Goal: Information Seeking & Learning: Learn about a topic

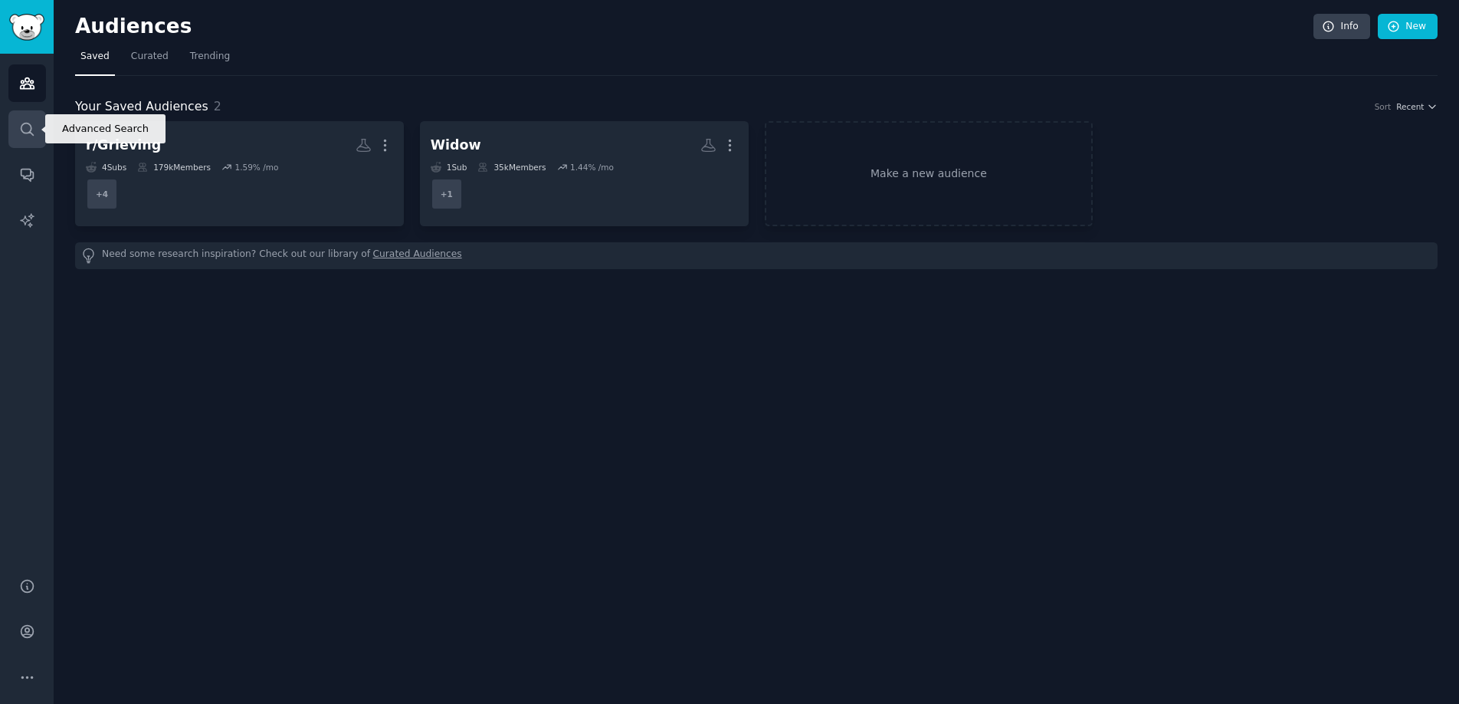
click at [21, 122] on icon "Sidebar" at bounding box center [27, 129] width 16 height 16
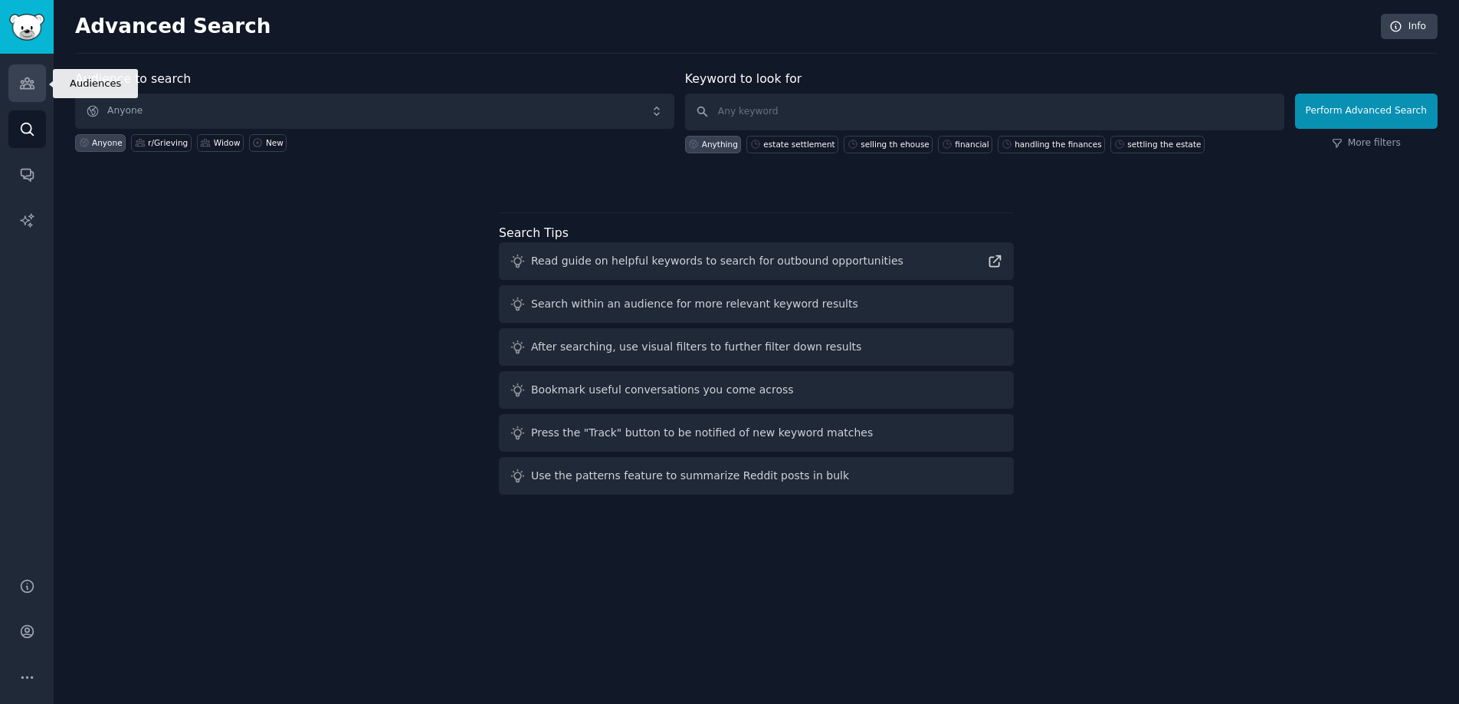
click at [34, 85] on icon "Sidebar" at bounding box center [27, 83] width 16 height 16
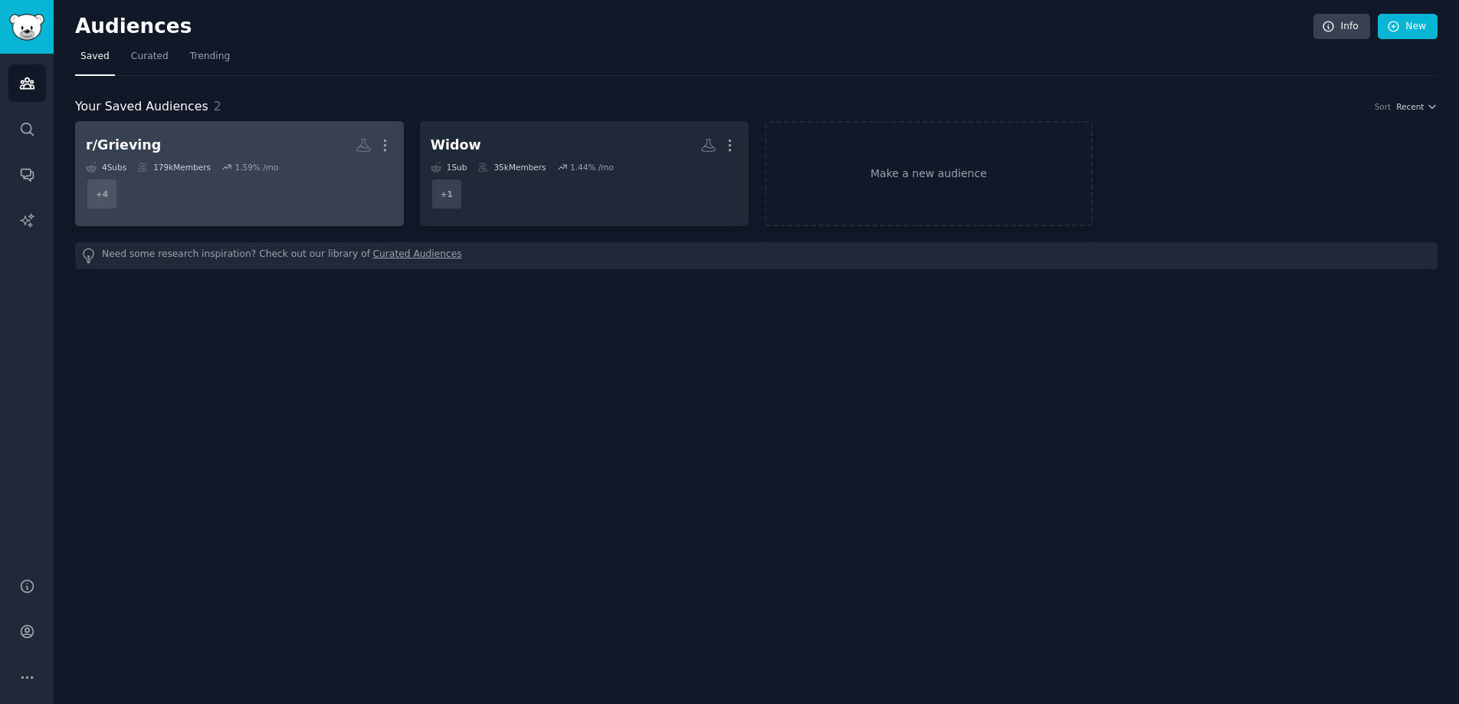
click at [225, 191] on dd "+ 4" at bounding box center [239, 193] width 307 height 43
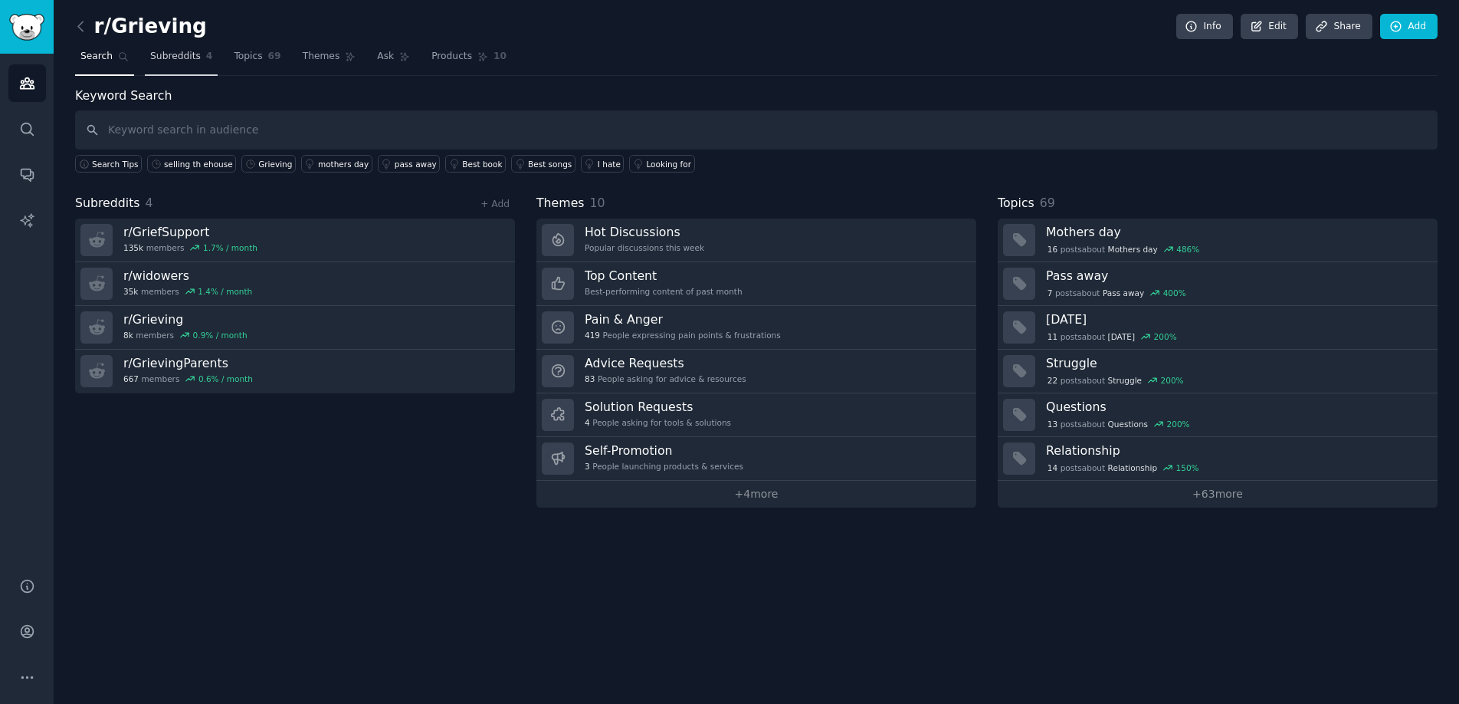
click at [161, 57] on span "Subreddits" at bounding box center [175, 57] width 51 height 14
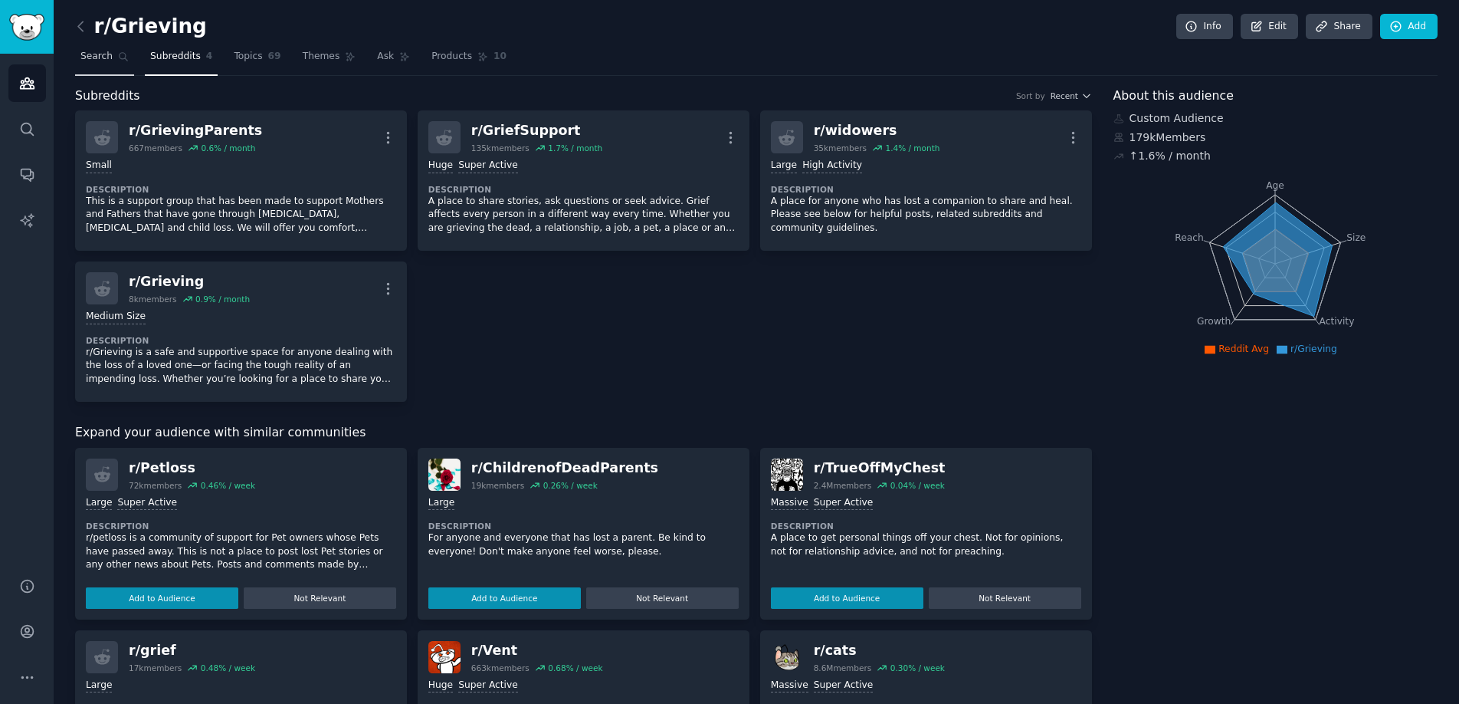
click at [99, 58] on span "Search" at bounding box center [96, 57] width 32 height 14
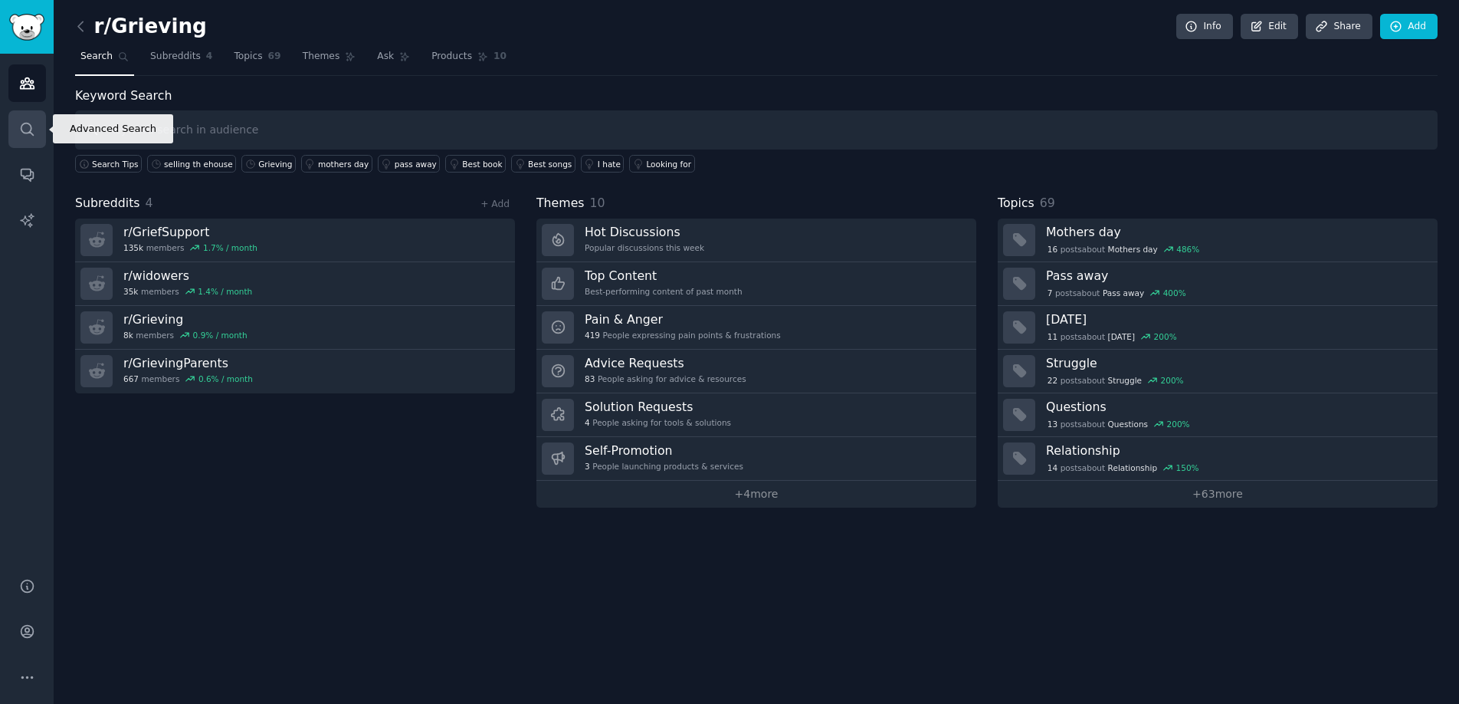
click at [15, 129] on link "Search" at bounding box center [27, 129] width 38 height 38
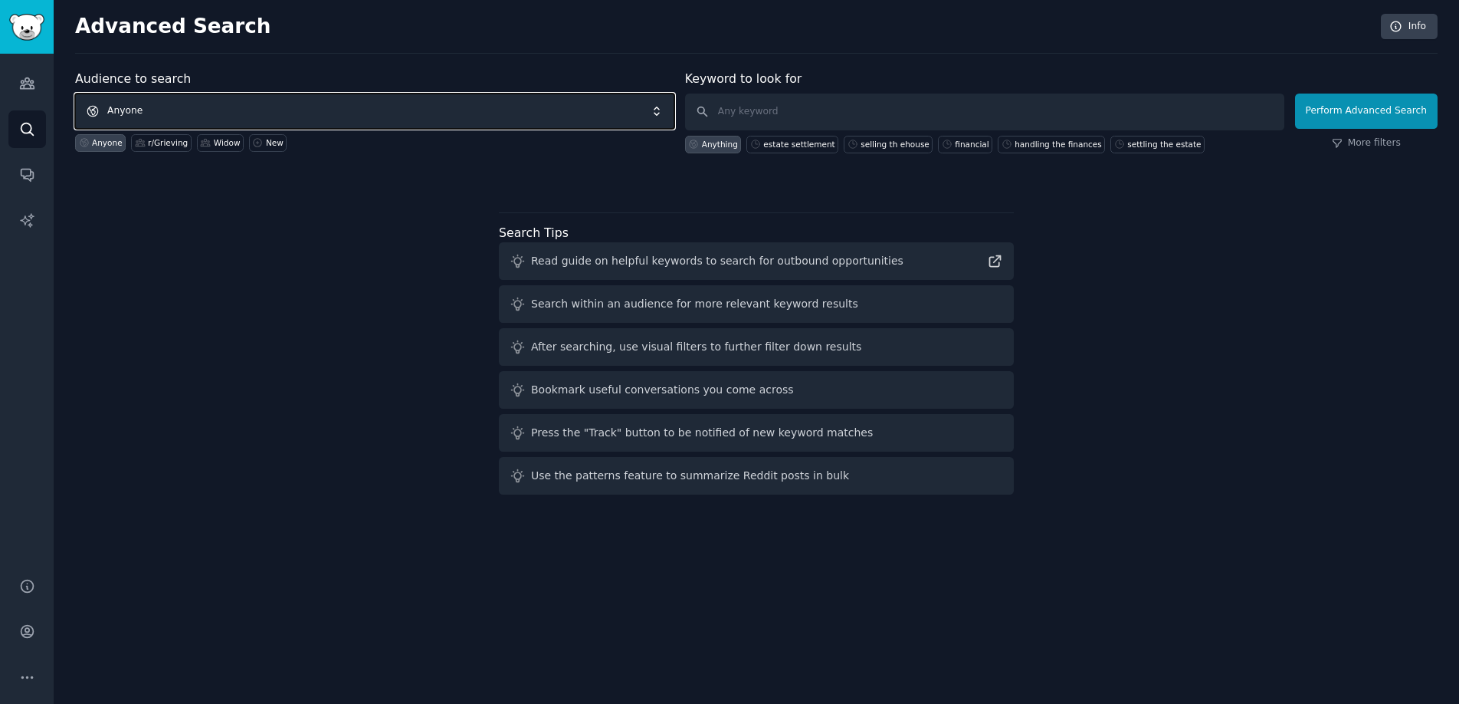
click at [314, 102] on span "Anyone" at bounding box center [374, 110] width 599 height 35
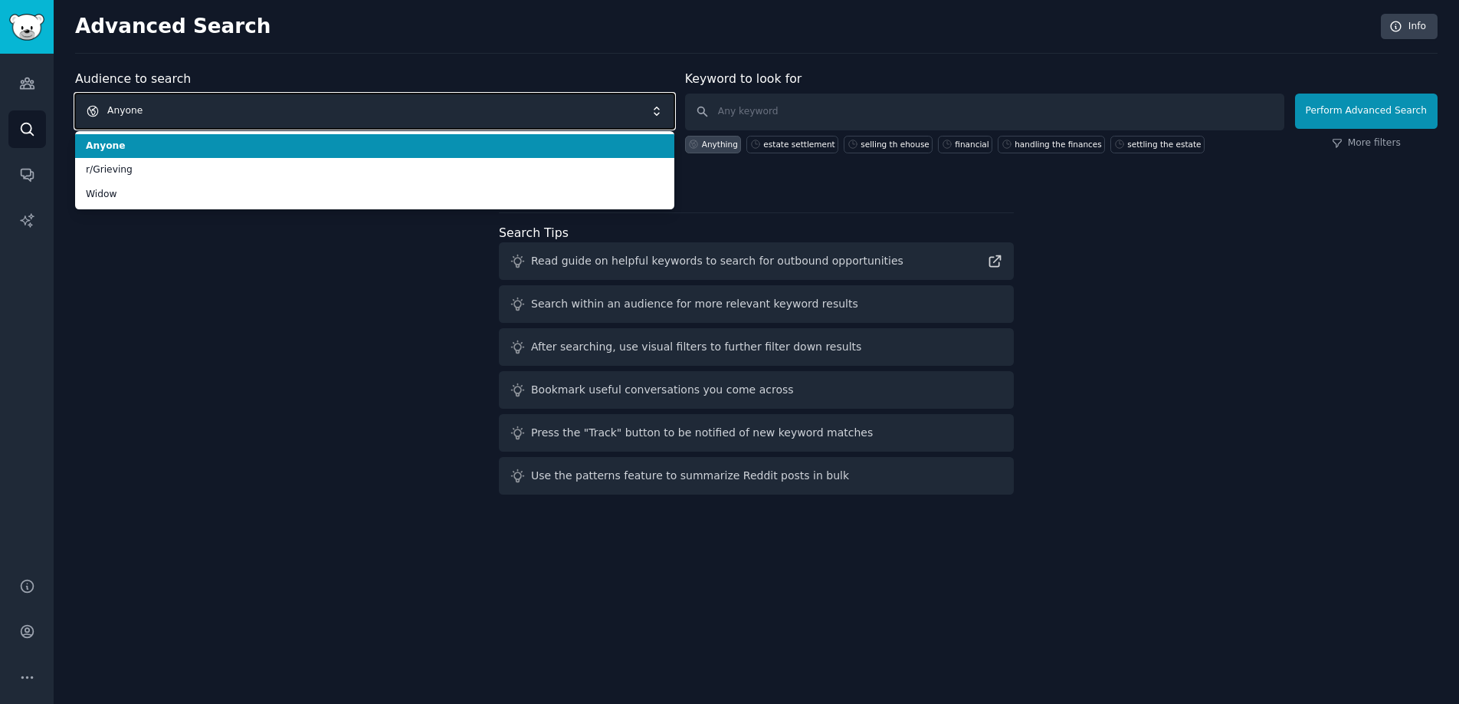
click at [261, 121] on span "Anyone" at bounding box center [374, 110] width 599 height 35
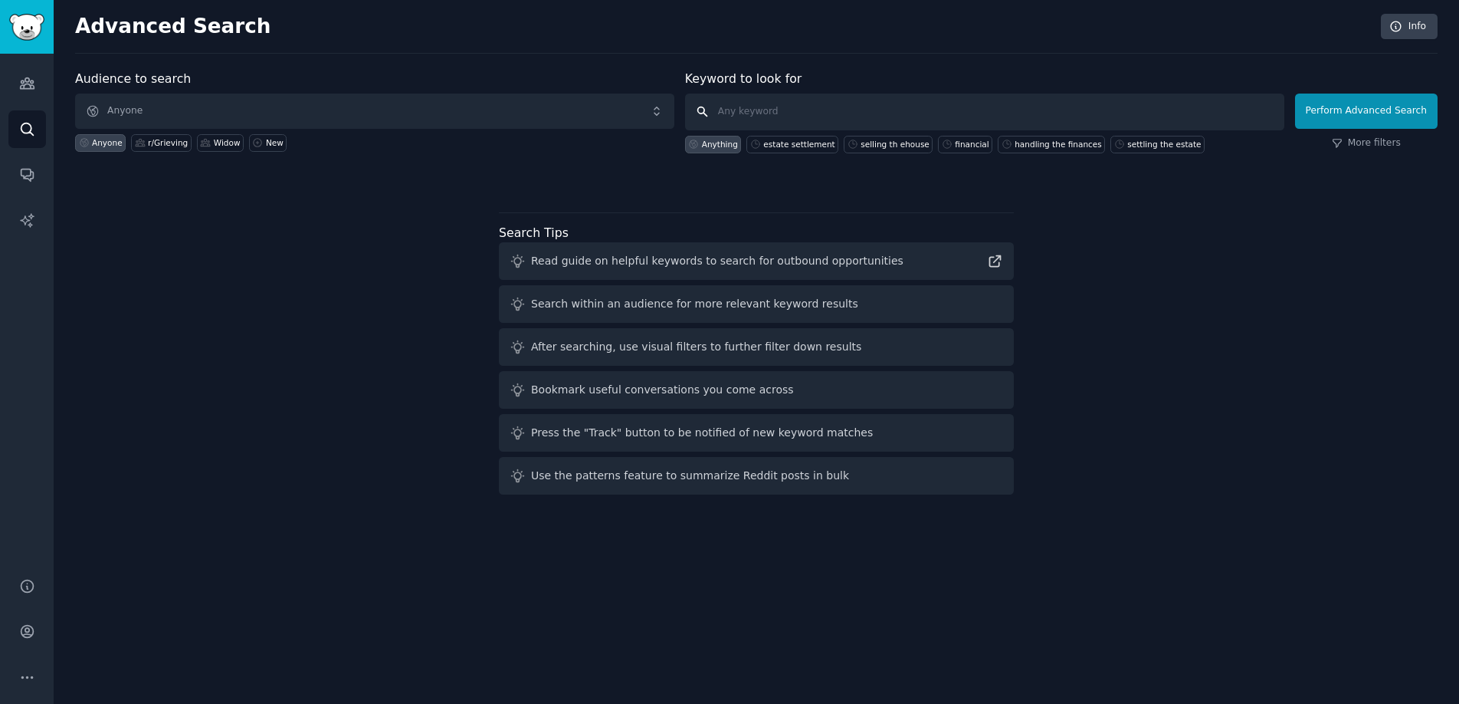
click at [796, 107] on input "text" at bounding box center [984, 111] width 599 height 37
type input "e"
type input "settling the estate"
click button "Perform Advanced Search" at bounding box center [1366, 110] width 143 height 35
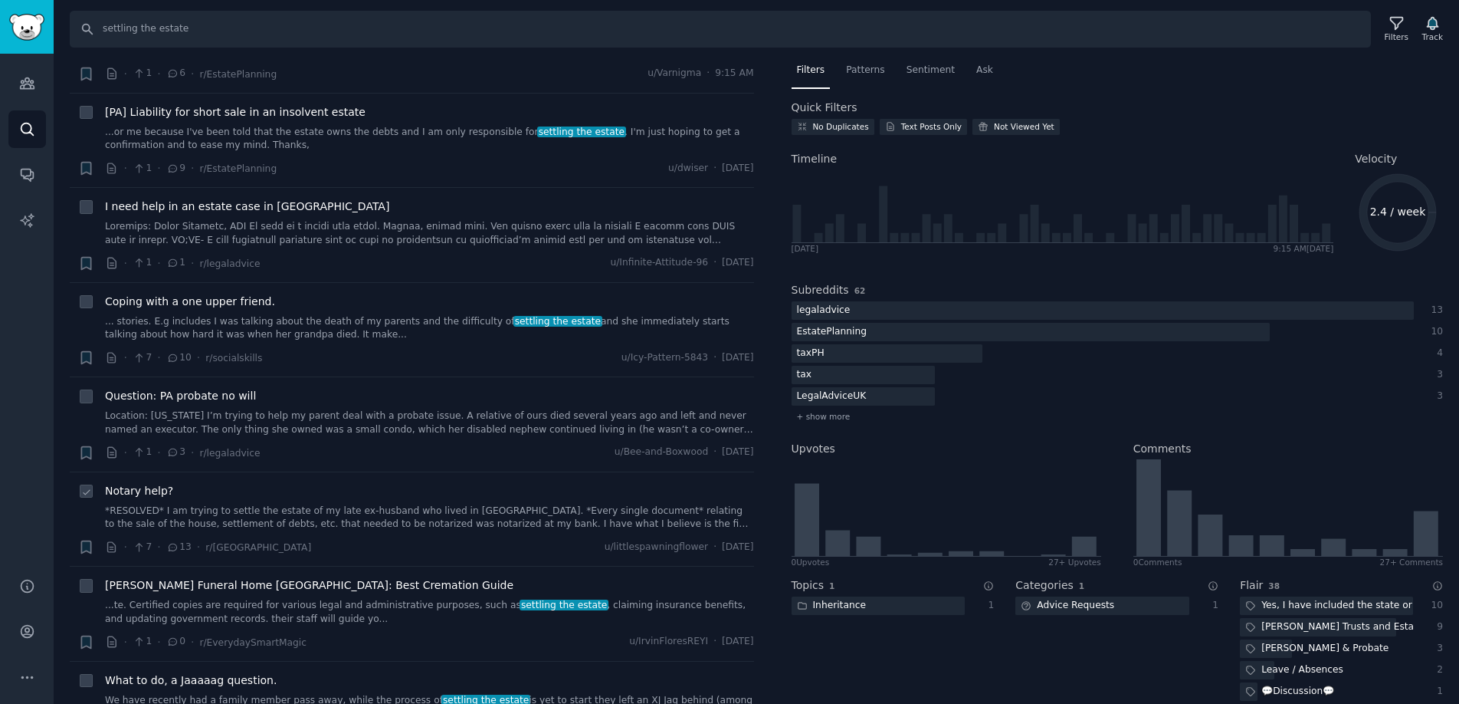
scroll to position [93, 0]
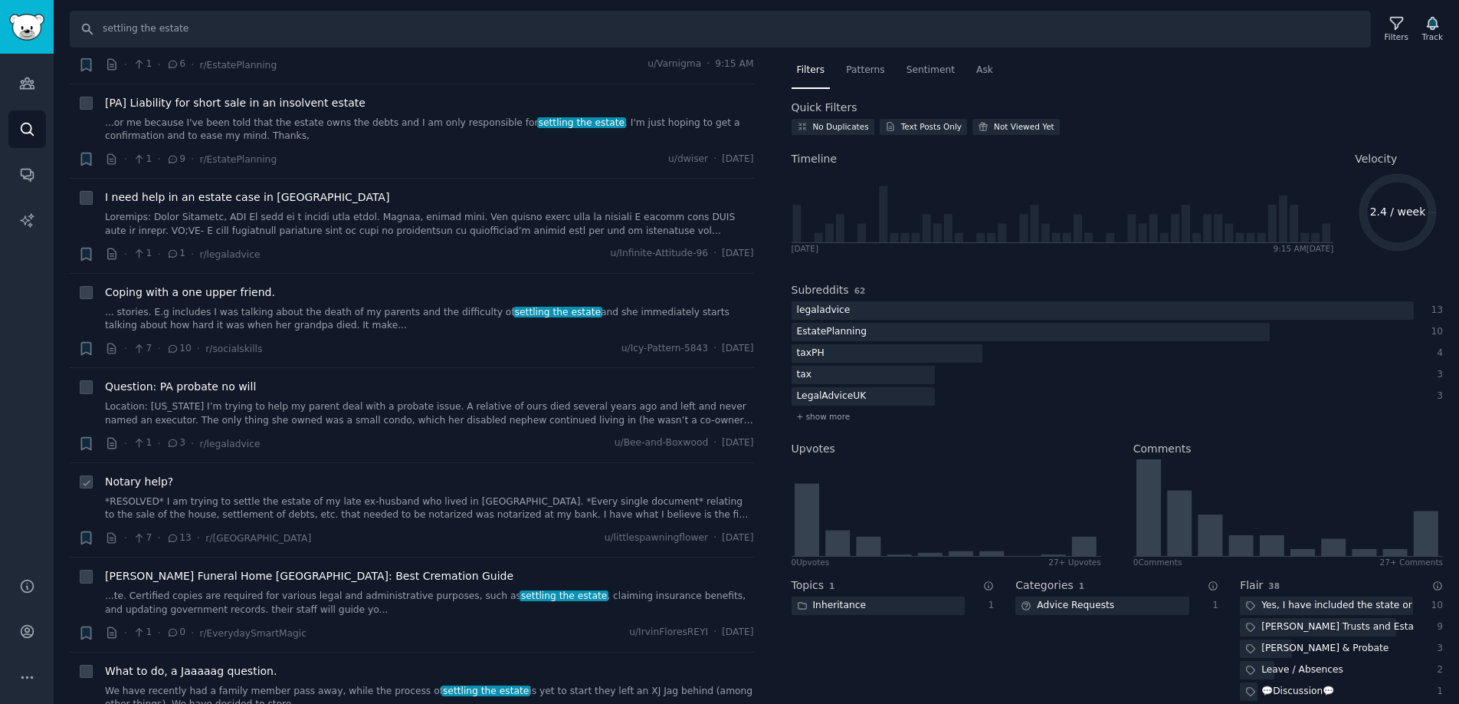
click at [262, 610] on link "...te. Certified ⁢copies are required for various legal and administrative purp…" at bounding box center [429, 602] width 649 height 27
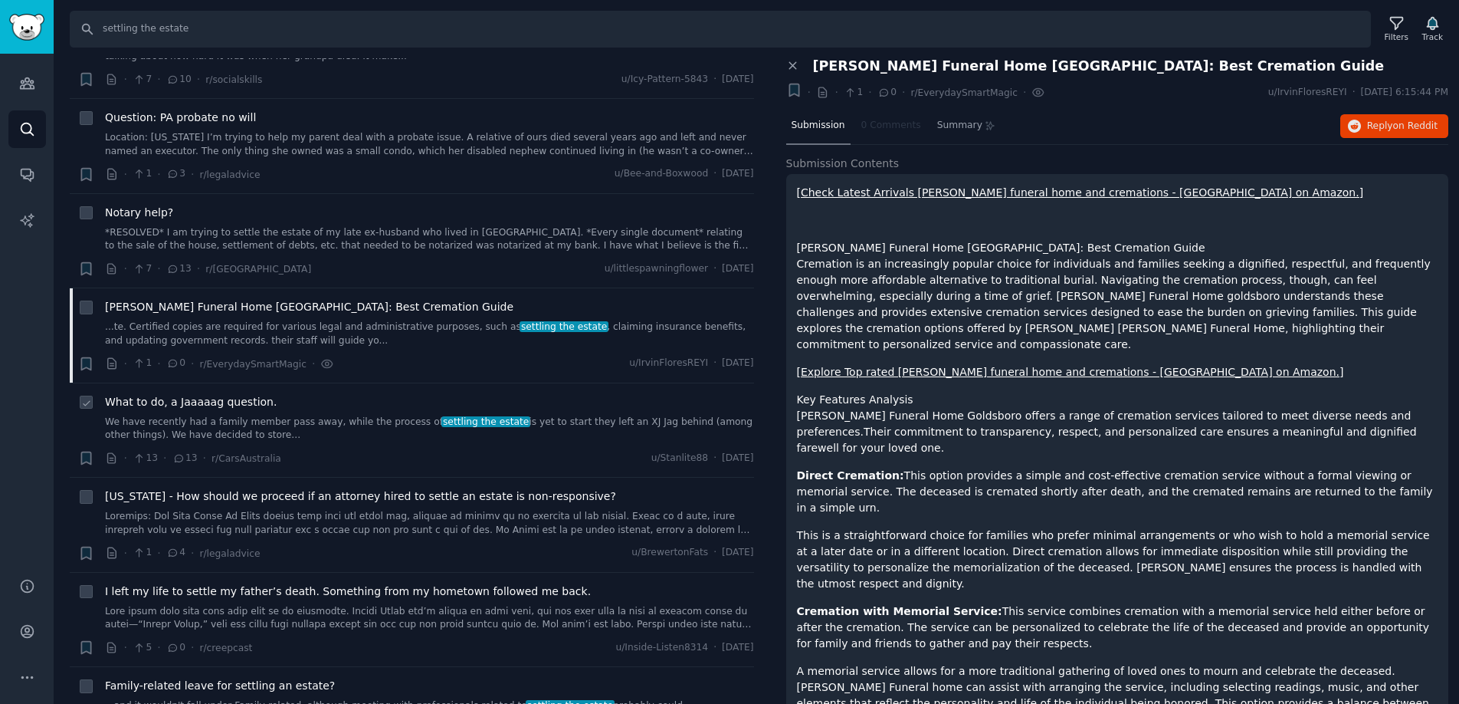
scroll to position [363, 0]
click at [369, 505] on div "[US_STATE] - How should we proceed if an attorney hired to settle an estate is …" at bounding box center [429, 511] width 649 height 48
click at [325, 520] on link at bounding box center [429, 521] width 649 height 27
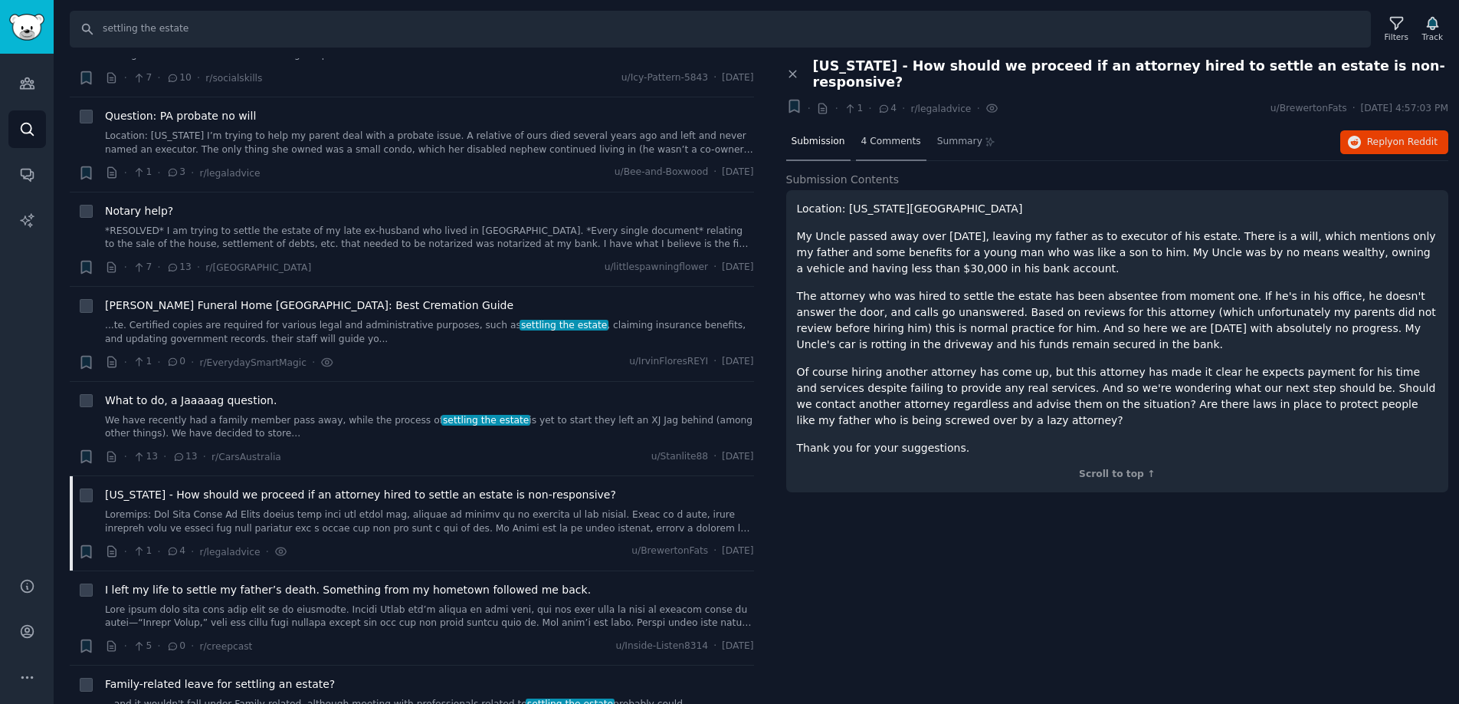
click at [877, 135] on span "4 Comments" at bounding box center [891, 142] width 60 height 14
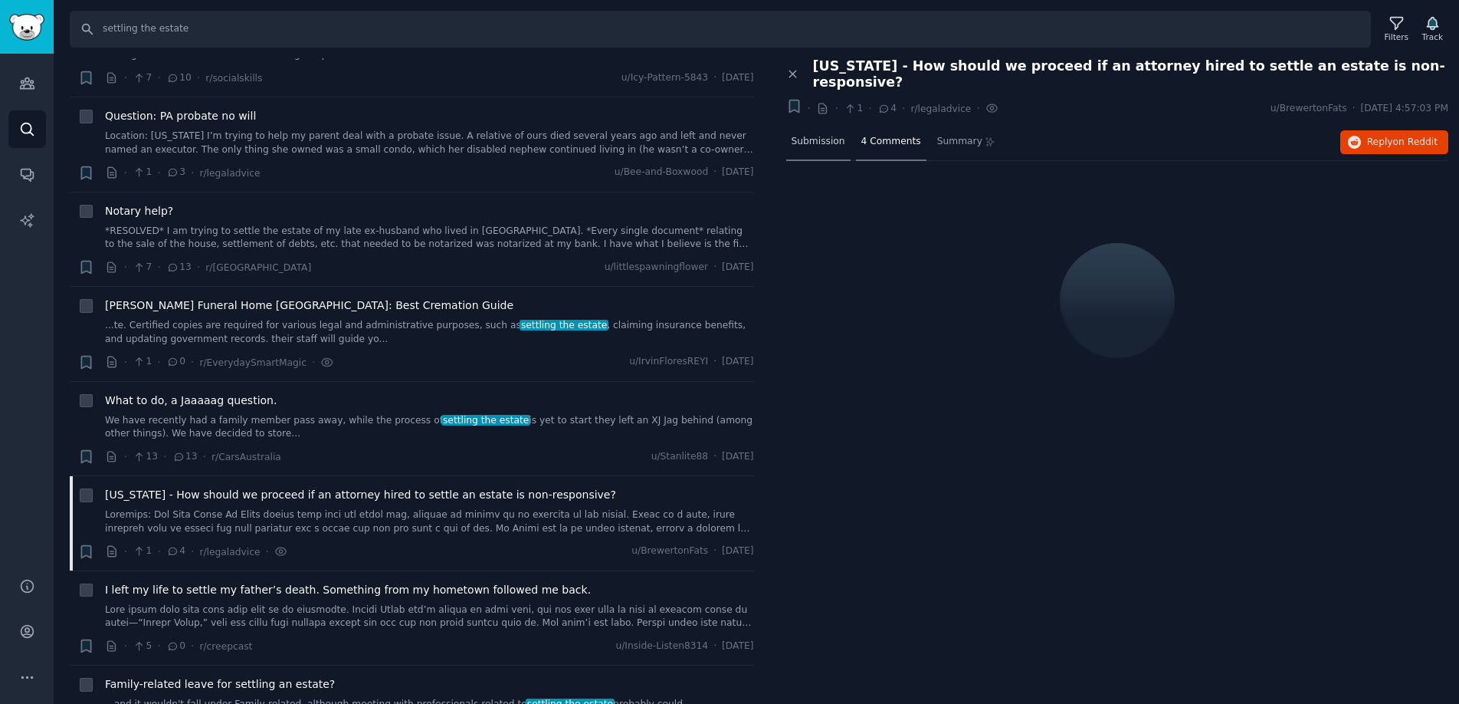
click at [819, 135] on span "Submission" at bounding box center [819, 142] width 54 height 14
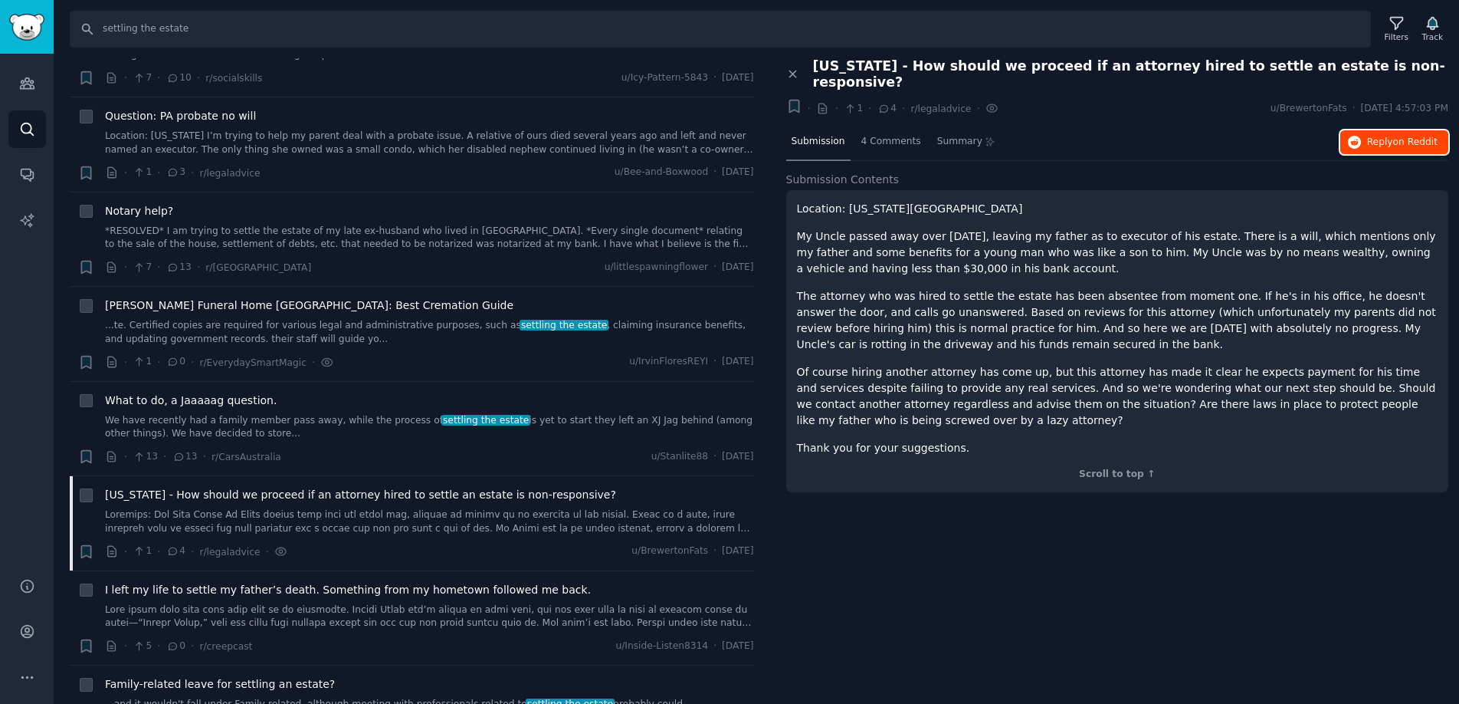
click at [1413, 136] on span "on Reddit" at bounding box center [1415, 141] width 44 height 11
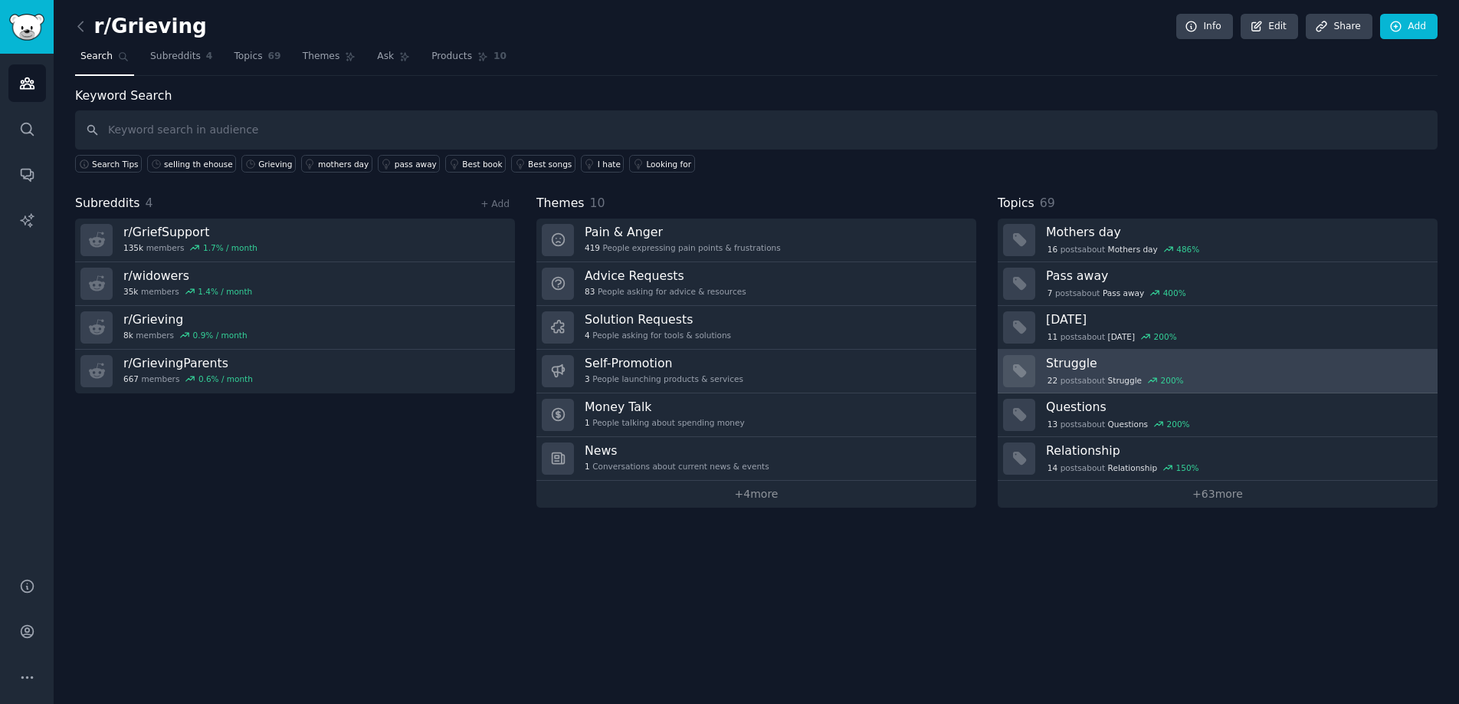
click at [1082, 375] on div "22 post s about Struggle 200 %" at bounding box center [1115, 380] width 139 height 14
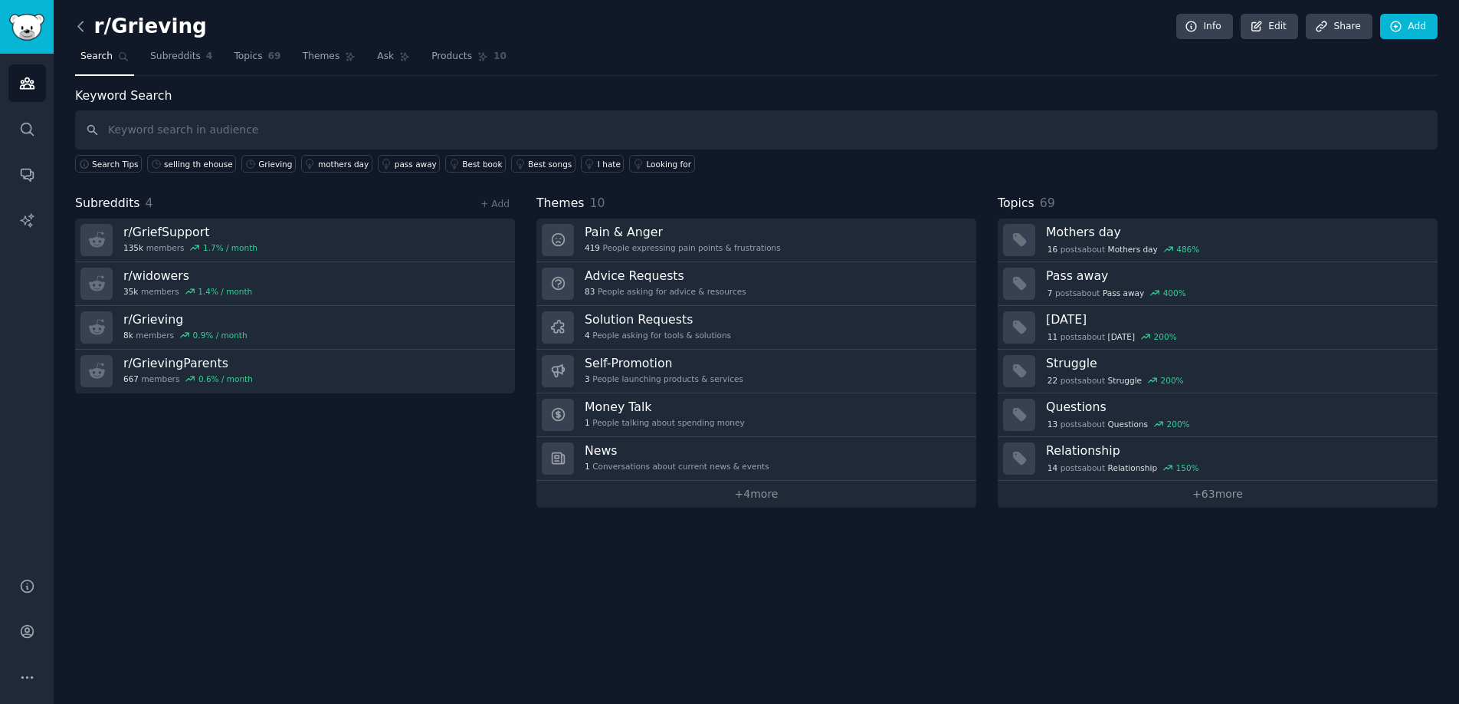
click at [77, 21] on icon at bounding box center [81, 26] width 16 height 16
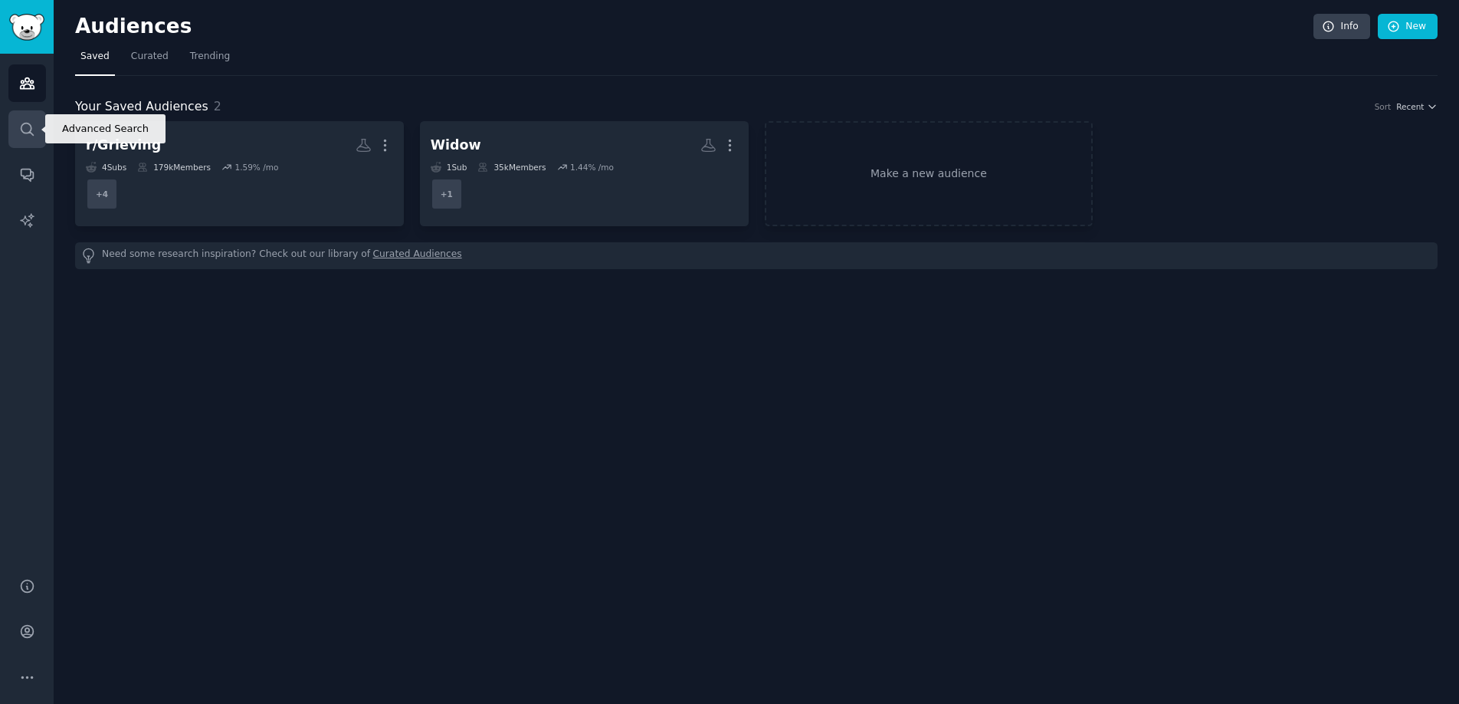
click at [31, 136] on link "Search" at bounding box center [27, 129] width 38 height 38
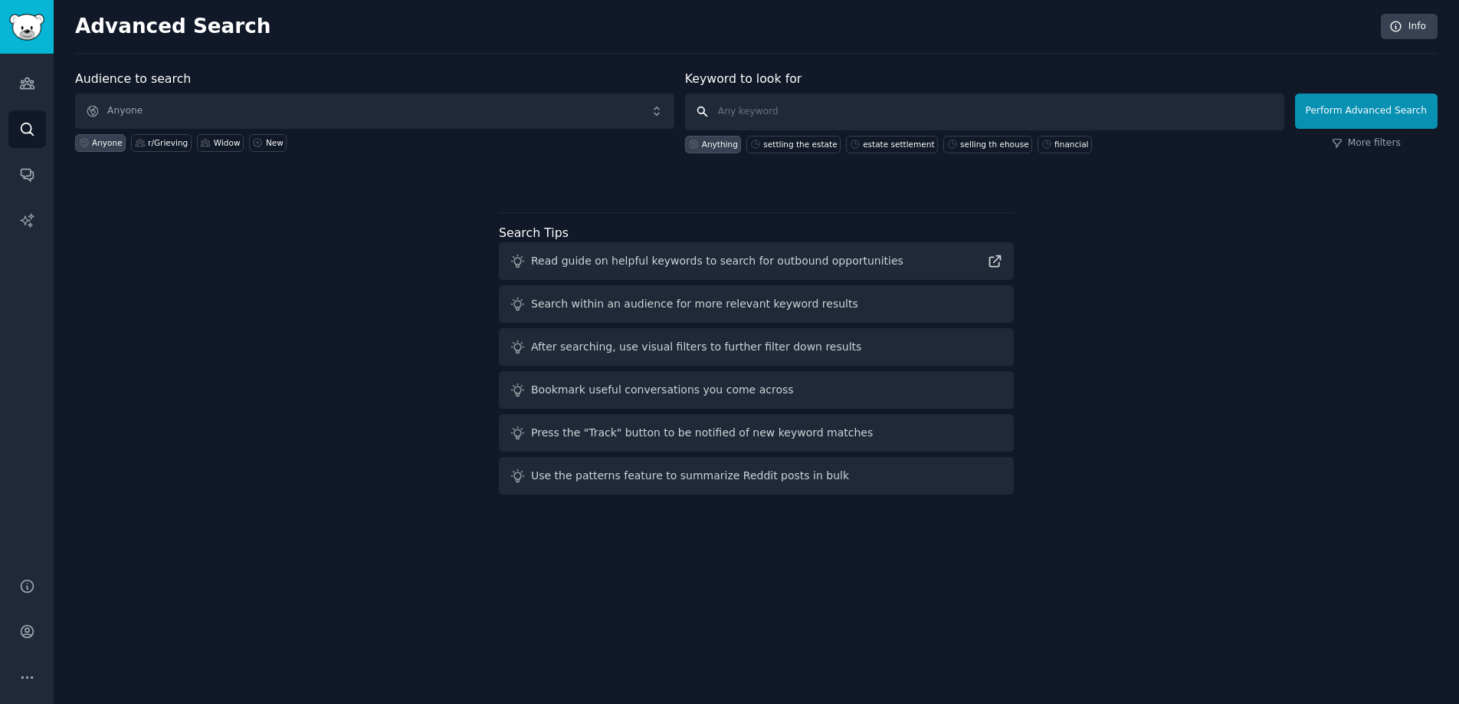
click at [767, 112] on input "text" at bounding box center [984, 111] width 599 height 37
click at [747, 113] on input "tech recruiters" at bounding box center [984, 111] width 599 height 37
type input "seed stage tech recruiters AI"
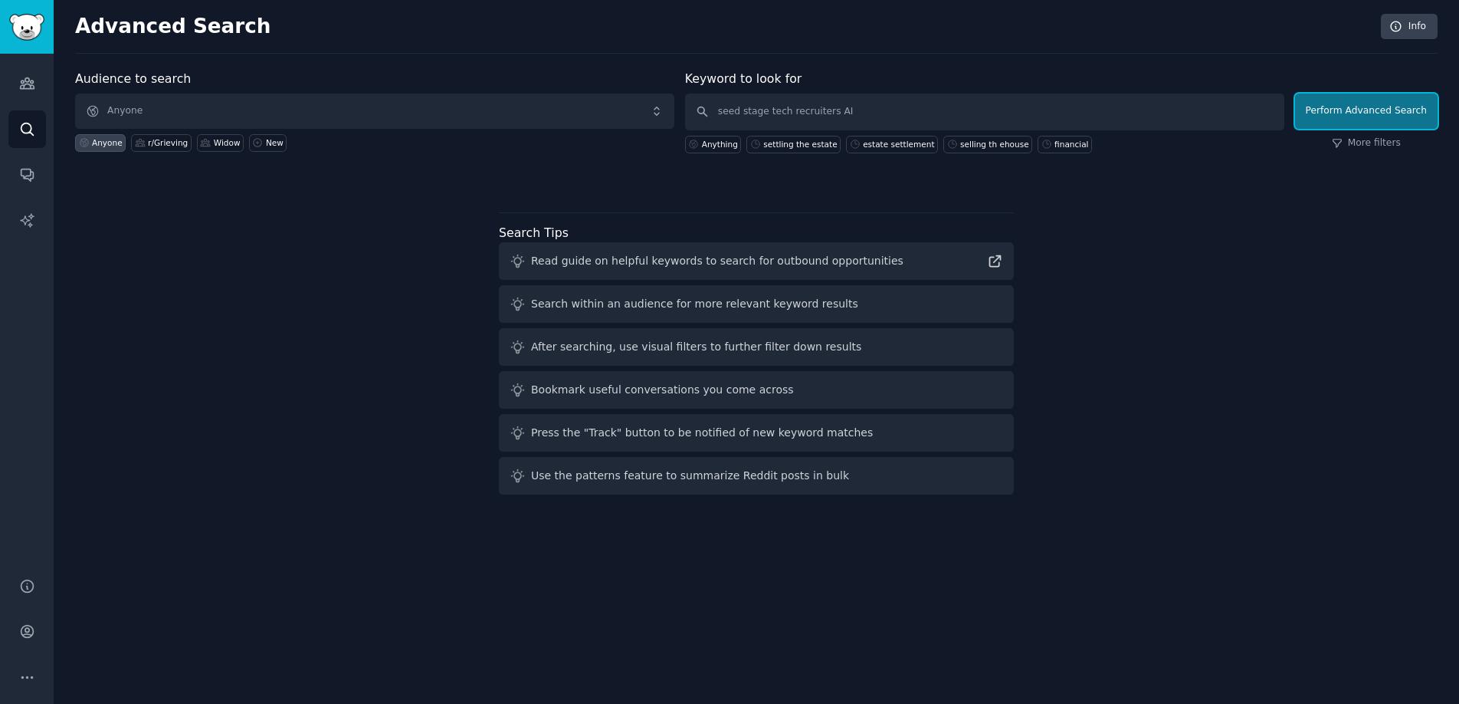
click at [1362, 109] on button "Perform Advanced Search" at bounding box center [1366, 110] width 143 height 35
click at [806, 109] on input "text" at bounding box center [984, 111] width 599 height 37
type input "seed stage tech recruiter"
click at [1370, 114] on button "Perform Advanced Search" at bounding box center [1366, 110] width 143 height 35
click at [780, 120] on input "text" at bounding box center [984, 111] width 599 height 37
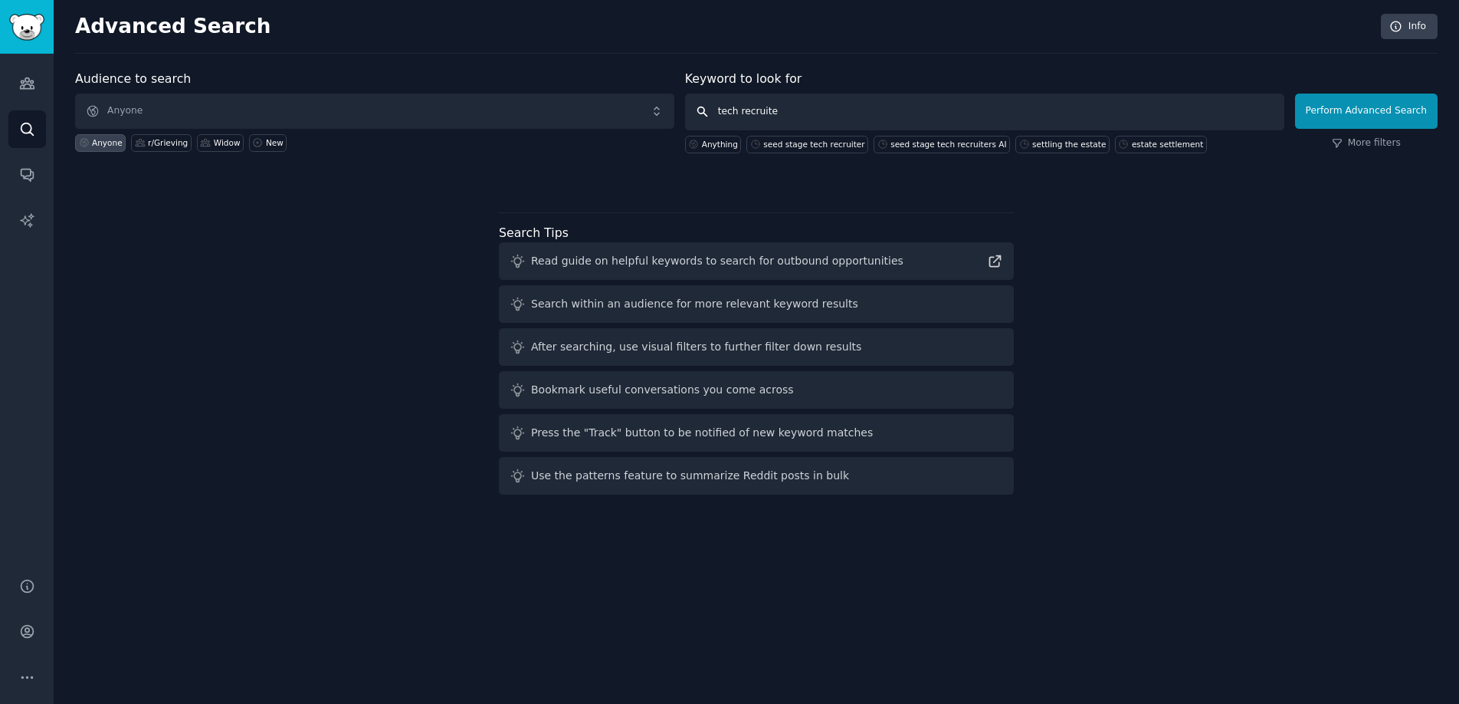
type input "tech recruiter"
click button "Perform Advanced Search" at bounding box center [1366, 110] width 143 height 35
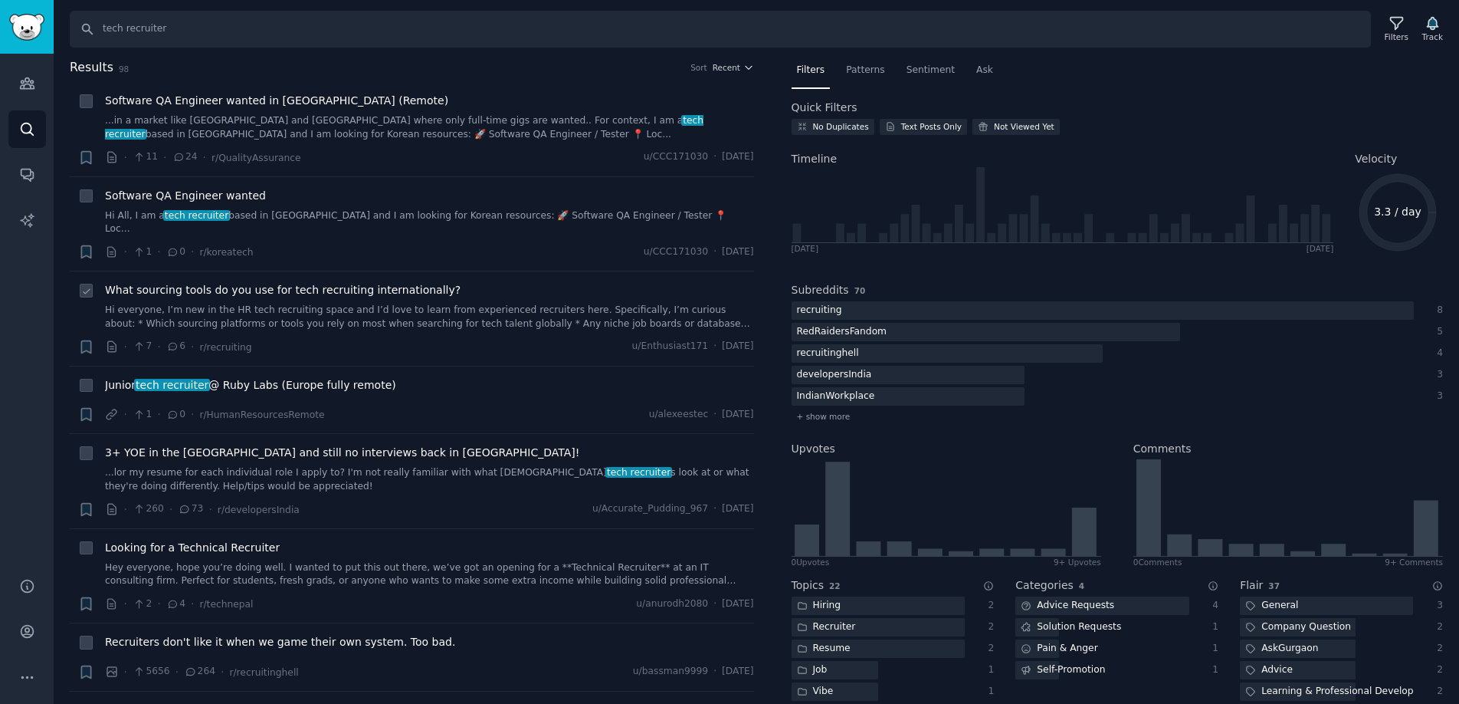
click at [426, 308] on link "Hi everyone, I’m new in the HR tech recruiting space and I’d love to learn from…" at bounding box center [429, 316] width 649 height 27
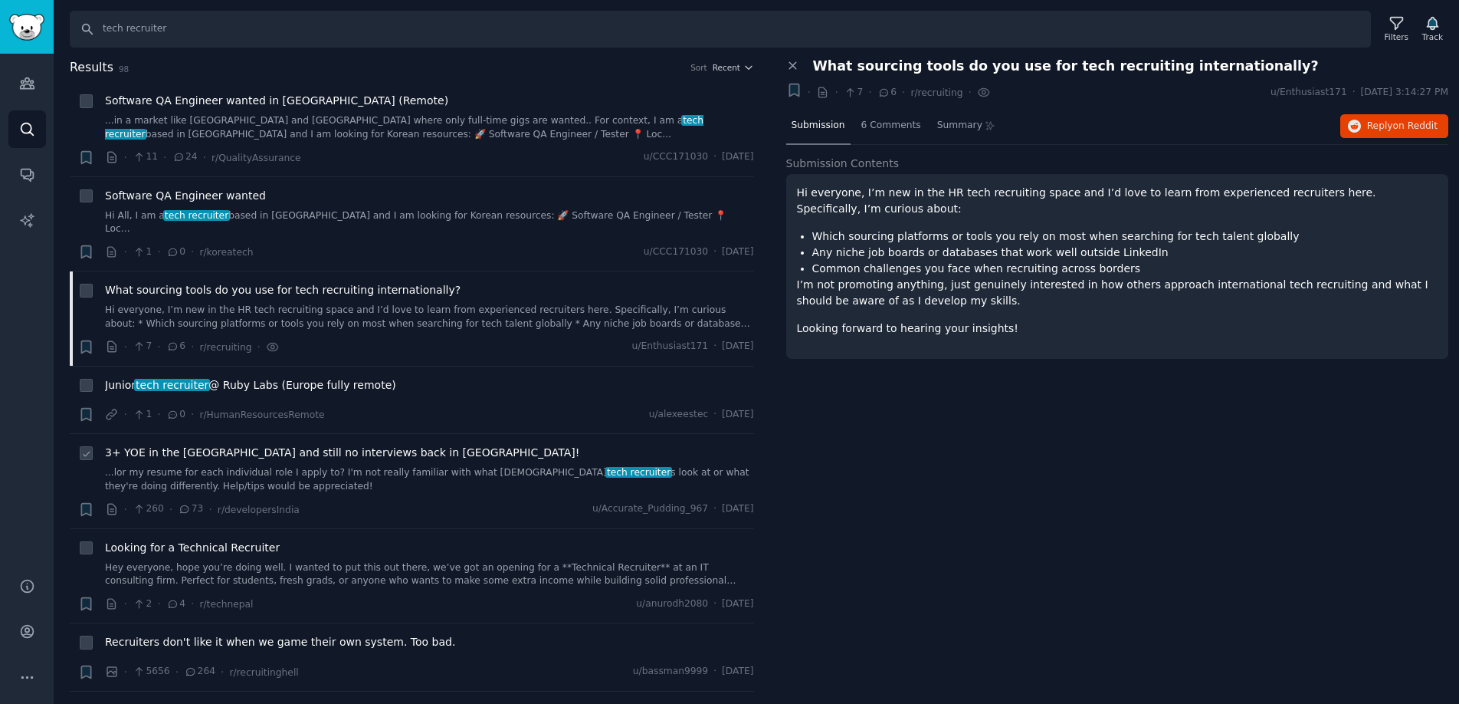
click at [385, 471] on link "...lor my resume for each individual role I apply to? I'm not really familiar w…" at bounding box center [429, 479] width 649 height 27
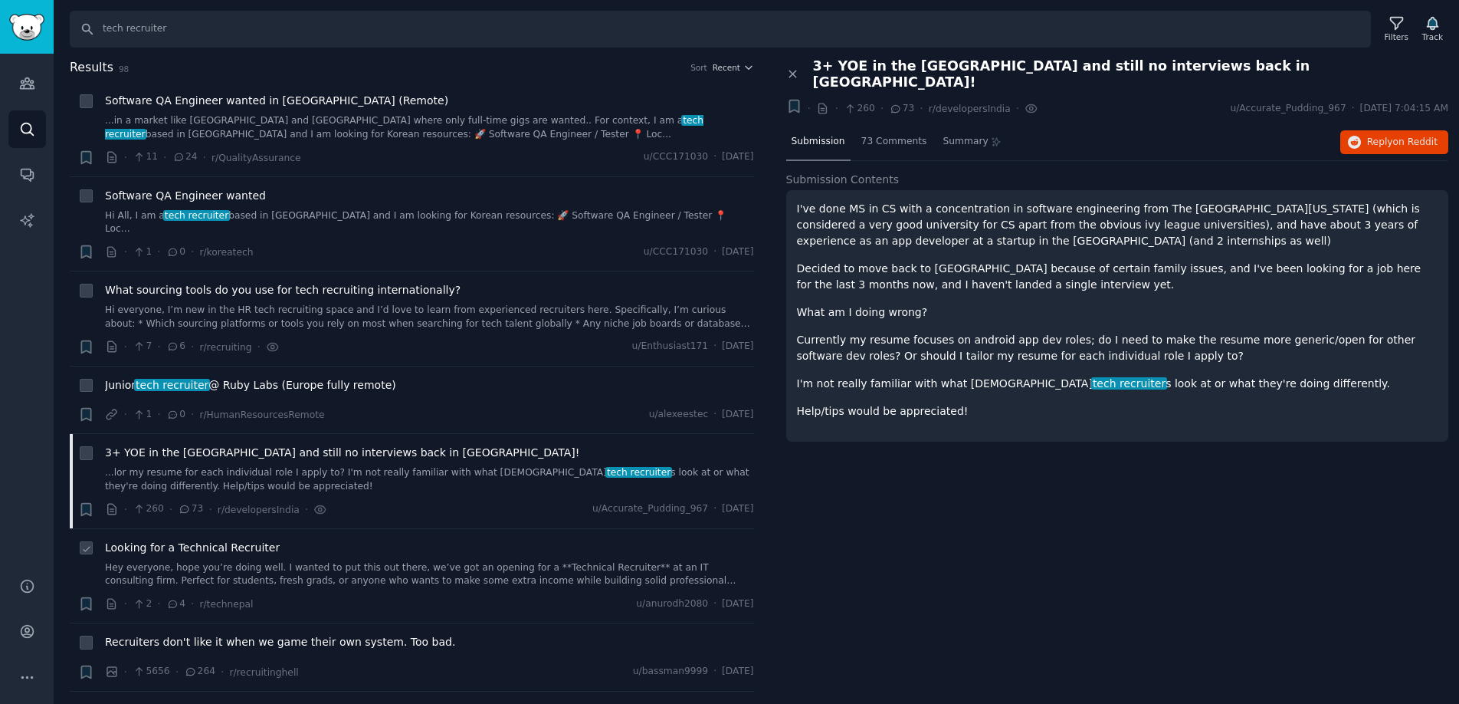
click at [323, 561] on link "Hey everyone, hope you’re doing well. I wanted to put this out there, we’ve got…" at bounding box center [429, 574] width 649 height 27
